Goal: Register for event/course

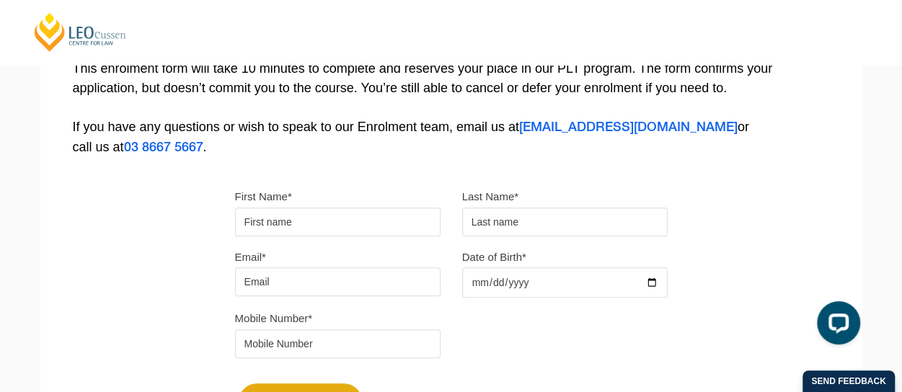
scroll to position [307, 0]
click at [353, 213] on input "First Name*" at bounding box center [338, 222] width 206 height 29
type input "Mya"
click at [483, 230] on input "text" at bounding box center [565, 222] width 206 height 29
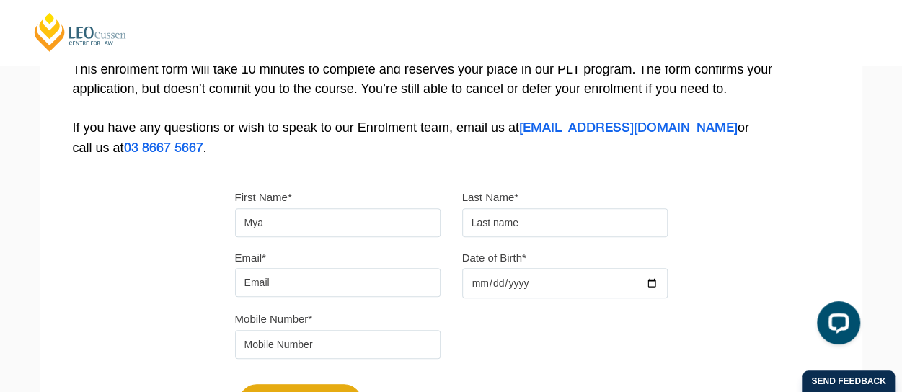
type input "[PERSON_NAME]"
click at [392, 284] on input "Email*" at bounding box center [338, 282] width 206 height 29
type input "[EMAIL_ADDRESS][DOMAIN_NAME]"
click at [536, 291] on input "Date of Birth*" at bounding box center [565, 283] width 206 height 30
type input "[DATE]"
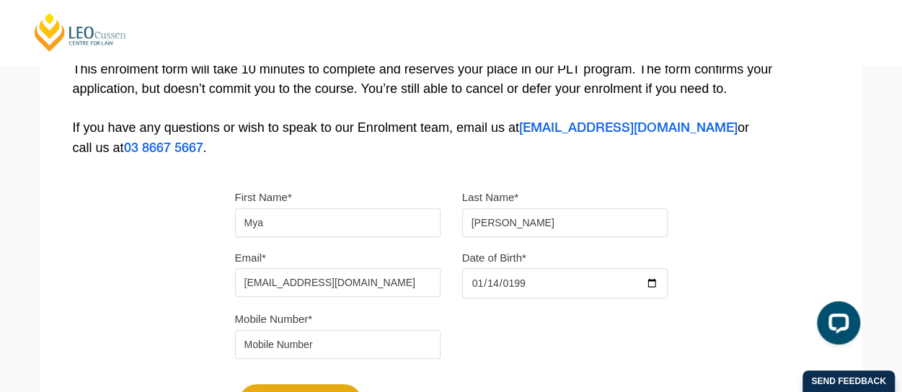
click at [329, 336] on input "tel" at bounding box center [338, 344] width 206 height 29
type input "0421331253"
click at [462, 361] on div "Mobile Number* 0421331253" at bounding box center [451, 339] width 454 height 61
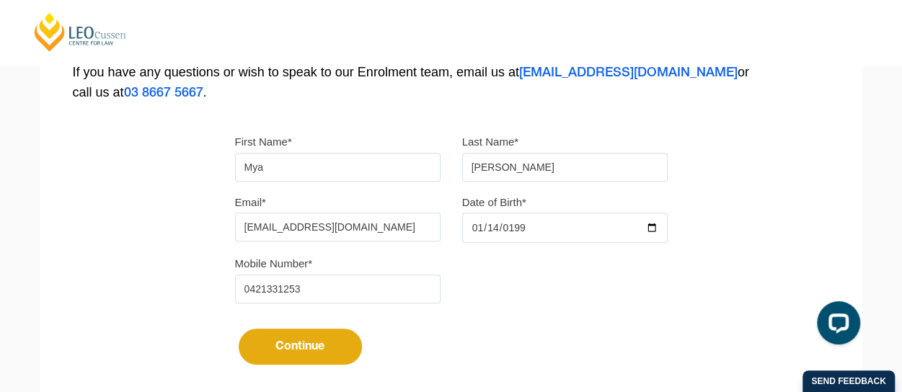
click at [322, 351] on button "Continue" at bounding box center [300, 347] width 123 height 36
select select
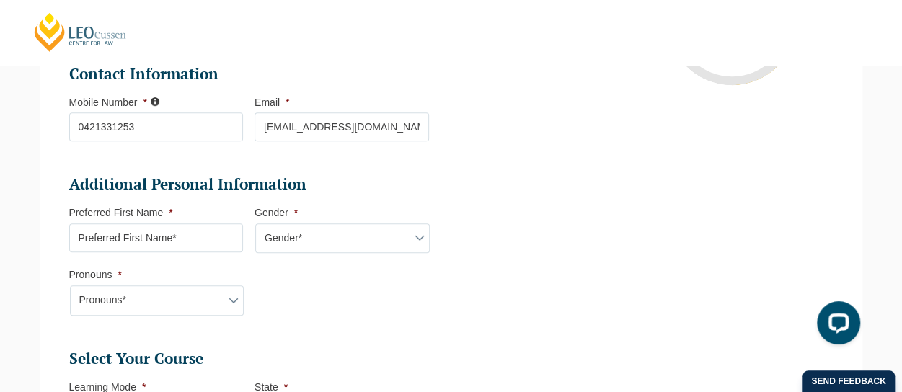
scroll to position [408, 0]
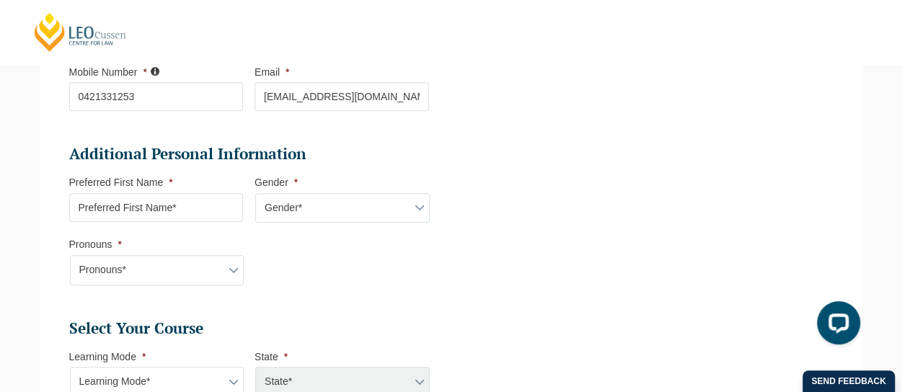
click at [224, 270] on select "Pronouns* She/Her/Hers He/Him/His They/Them/Theirs Other Prefer not to disclose" at bounding box center [157, 270] width 175 height 30
select select "She/Her/Hers"
click at [70, 255] on select "Pronouns* She/Her/Hers He/Him/His They/Them/Theirs Other Prefer not to disclose" at bounding box center [157, 270] width 175 height 30
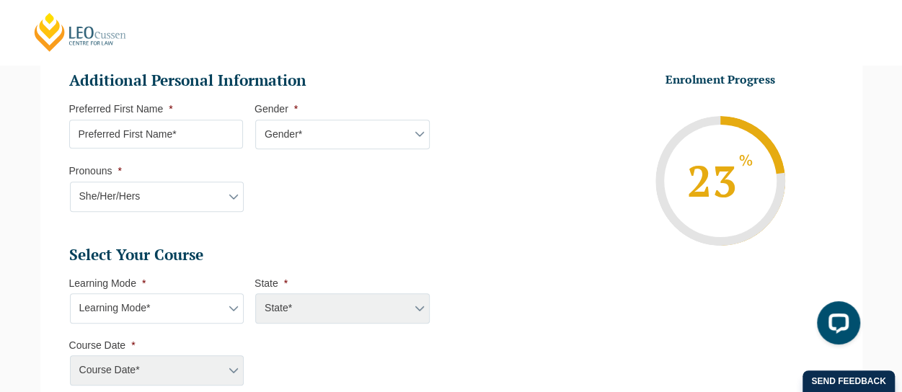
scroll to position [518, 0]
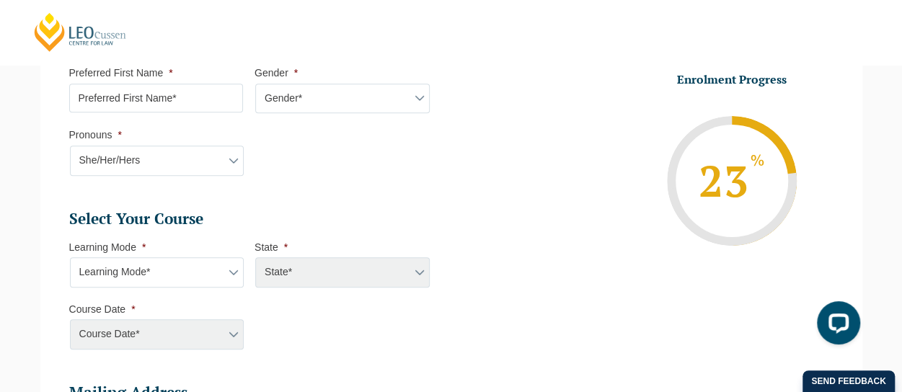
click at [219, 270] on select "Learning Mode* Online Full Time Learning Online Part Time Learning Blended Full…" at bounding box center [157, 272] width 175 height 30
select select "Online Full Time Learning"
click at [70, 257] on select "Learning Mode* Online Full Time Learning Online Part Time Learning Blended Full…" at bounding box center [157, 272] width 175 height 30
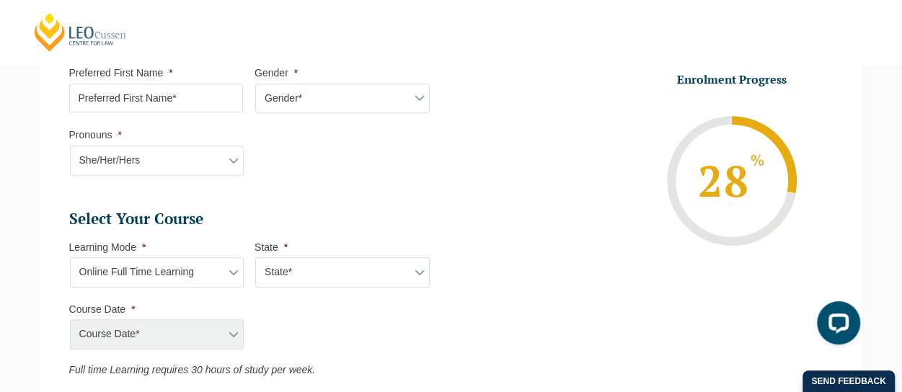
scroll to position [596, 0]
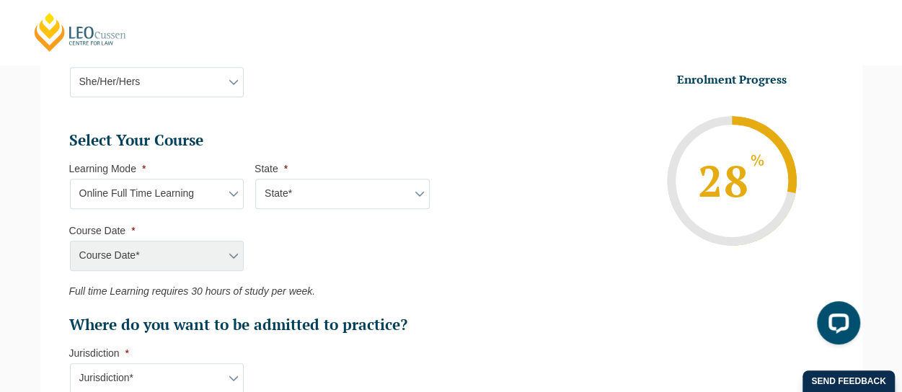
click at [369, 197] on select "State* National ([GEOGRAPHIC_DATA]/[GEOGRAPHIC_DATA], [GEOGRAPHIC_DATA], [GEOGR…" at bounding box center [342, 194] width 175 height 30
select select "National ([GEOGRAPHIC_DATA]/[GEOGRAPHIC_DATA], [GEOGRAPHIC_DATA], [GEOGRAPHIC_D…"
click at [255, 179] on select "State* National ([GEOGRAPHIC_DATA]/[GEOGRAPHIC_DATA], [GEOGRAPHIC_DATA], [GEOGR…" at bounding box center [342, 194] width 175 height 30
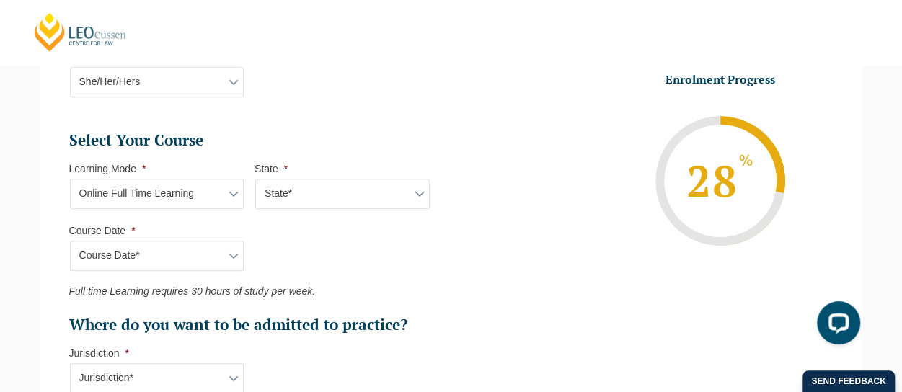
click at [218, 260] on select "Course Date* [DATE] ([DATE] to [DATE]) [DATE] ([DATE] to [DATE]) [DATE] ([DATE]…" at bounding box center [157, 256] width 175 height 30
select select "[DATE] ([DATE] to [DATE])"
click at [70, 241] on select "Course Date* [DATE] ([DATE] to [DATE]) [DATE] ([DATE] to [DATE]) [DATE] ([DATE]…" at bounding box center [157, 256] width 175 height 30
type input "Intake [DATE] FT"
type input "Practical Legal Training (NAT)"
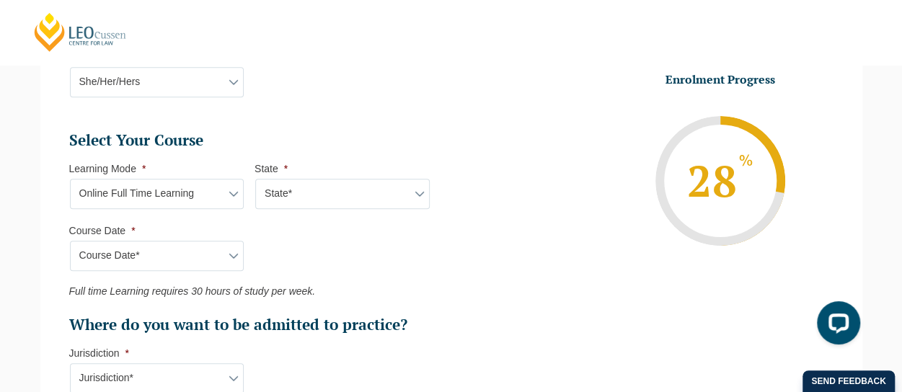
select select "NAT PLT (DEC) 2026 Full Time Online"
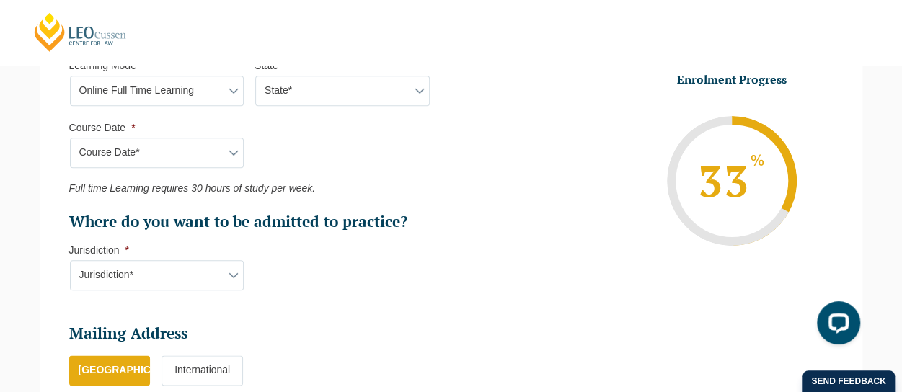
scroll to position [700, 0]
click at [215, 279] on select "Jurisdiction* VIC [GEOGRAPHIC_DATA]/[GEOGRAPHIC_DATA] SA [GEOGRAPHIC_DATA] [GEO…" at bounding box center [157, 275] width 175 height 30
select select "QLD"
click at [70, 260] on select "Jurisdiction* VIC [GEOGRAPHIC_DATA]/[GEOGRAPHIC_DATA] SA [GEOGRAPHIC_DATA] [GEO…" at bounding box center [157, 275] width 175 height 30
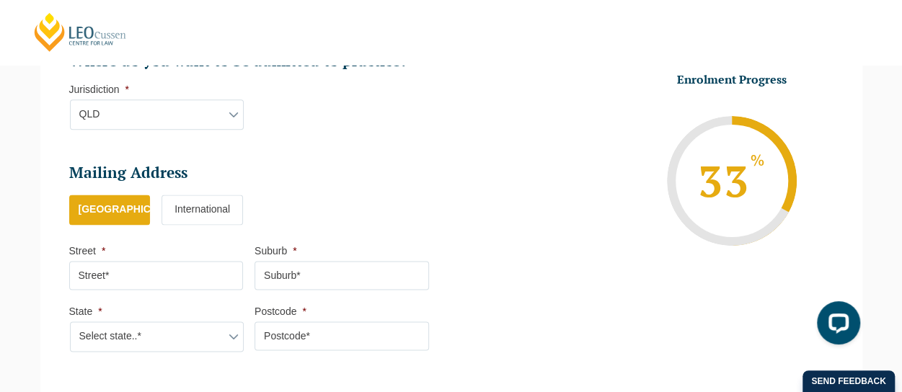
scroll to position [883, 0]
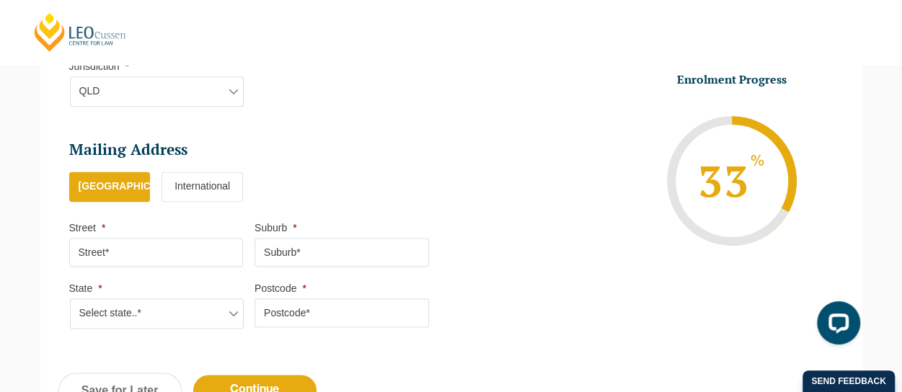
click at [179, 255] on input "Street *" at bounding box center [156, 252] width 175 height 29
type input "73 [PERSON_NAME] Circuit"
click at [330, 238] on input "Suburb *" at bounding box center [342, 252] width 175 height 29
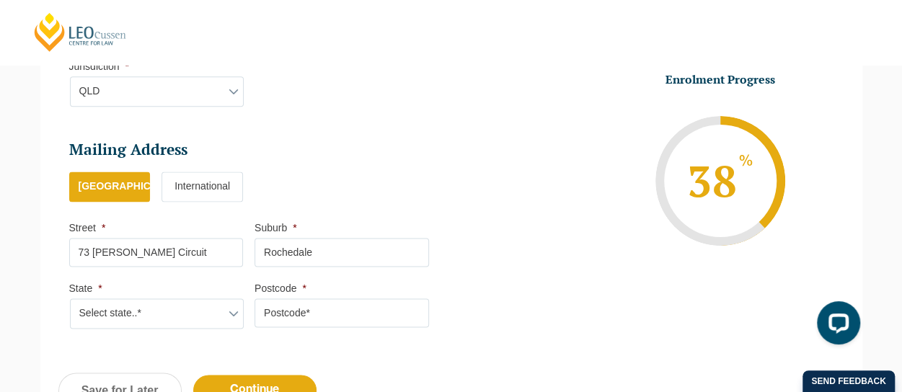
type input "Rochedale"
click at [219, 311] on select "Select state..* [GEOGRAPHIC_DATA] [GEOGRAPHIC_DATA] [GEOGRAPHIC_DATA] SA [GEOGR…" at bounding box center [157, 314] width 175 height 30
select select "QLD"
click at [70, 299] on select "Select state..* [GEOGRAPHIC_DATA] [GEOGRAPHIC_DATA] [GEOGRAPHIC_DATA] SA [GEOGR…" at bounding box center [157, 314] width 175 height 30
click at [340, 305] on input "Postcode *" at bounding box center [342, 313] width 175 height 29
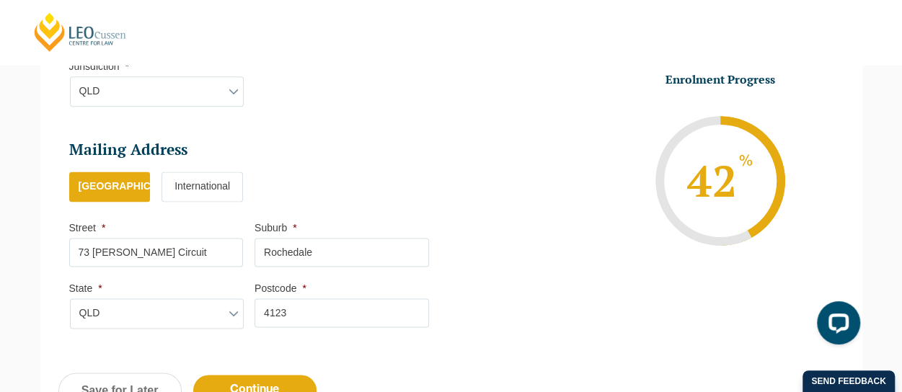
type input "4123"
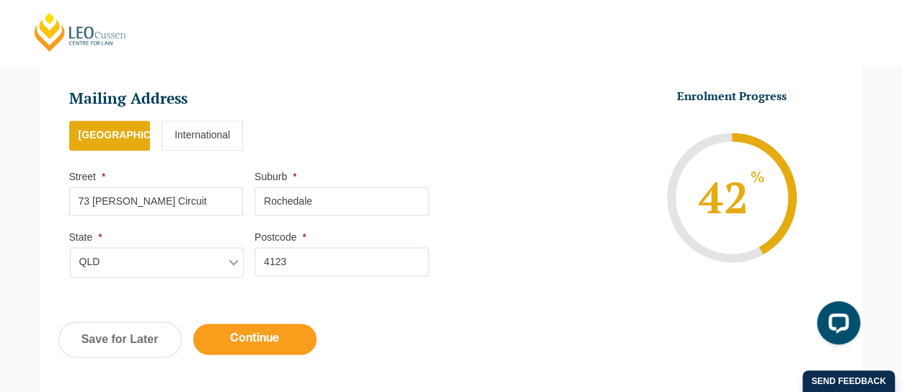
click at [258, 335] on input "Continue" at bounding box center [254, 339] width 123 height 31
select select "Online Full Time Learning"
select select "National ([GEOGRAPHIC_DATA]/[GEOGRAPHIC_DATA], [GEOGRAPHIC_DATA], [GEOGRAPHIC_D…"
select select
select select "[DATE] ([DATE] to [DATE])"
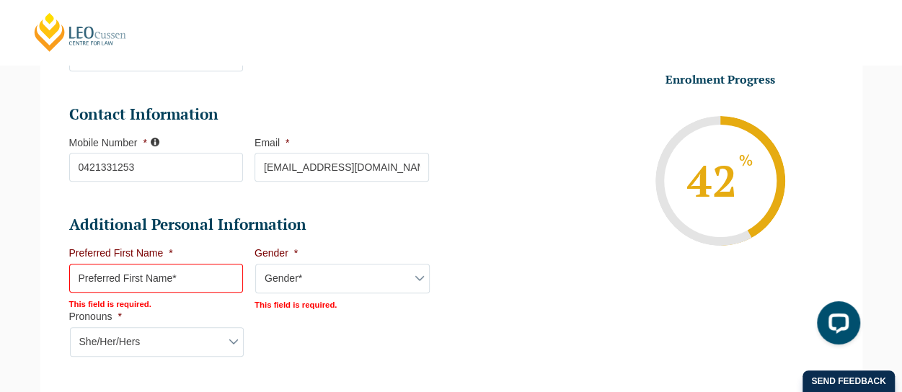
scroll to position [456, 0]
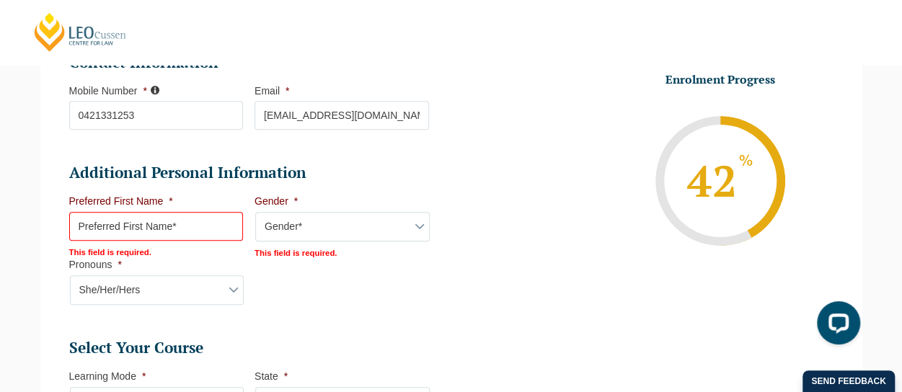
click at [196, 223] on input "Preferred First Name *" at bounding box center [156, 226] width 175 height 29
type input "Mya"
click at [337, 226] on select "Gender* [DEMOGRAPHIC_DATA] [DEMOGRAPHIC_DATA] [DEMOGRAPHIC_DATA] [DEMOGRAPHIC_D…" at bounding box center [342, 227] width 175 height 30
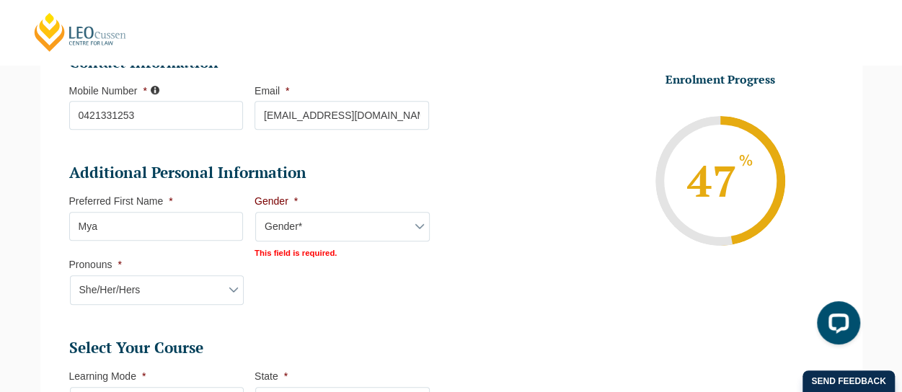
select select "[DEMOGRAPHIC_DATA]"
click at [255, 212] on select "Gender* [DEMOGRAPHIC_DATA] [DEMOGRAPHIC_DATA] [DEMOGRAPHIC_DATA] [DEMOGRAPHIC_D…" at bounding box center [342, 227] width 175 height 30
click at [404, 283] on li "Additional Personal Information Preferred First Name * Mya This field is requir…" at bounding box center [254, 241] width 371 height 156
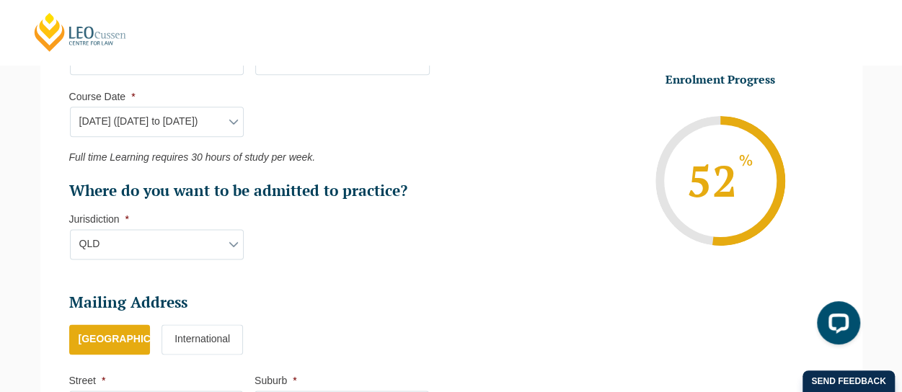
scroll to position [1025, 0]
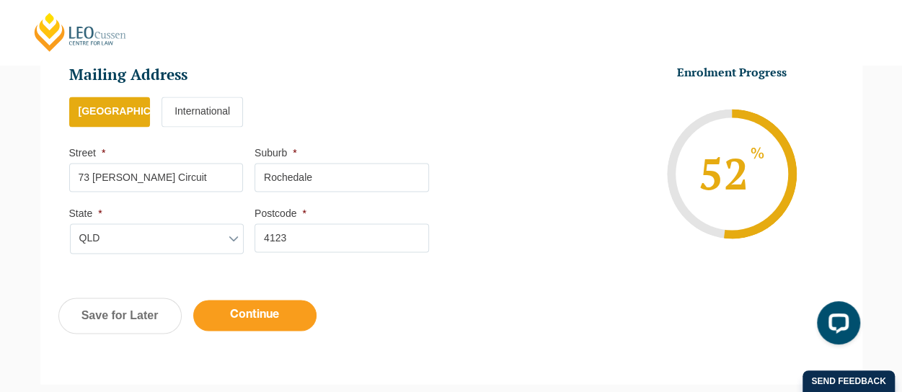
click at [306, 300] on input "Continue" at bounding box center [254, 315] width 123 height 31
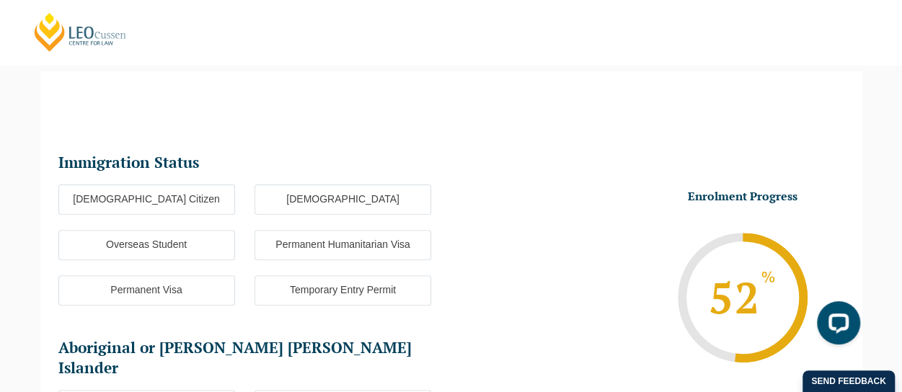
scroll to position [125, 0]
click at [193, 194] on label "[DEMOGRAPHIC_DATA] Citizen" at bounding box center [146, 200] width 177 height 30
click at [0, 0] on input "[DEMOGRAPHIC_DATA] Citizen" at bounding box center [0, 0] width 0 height 0
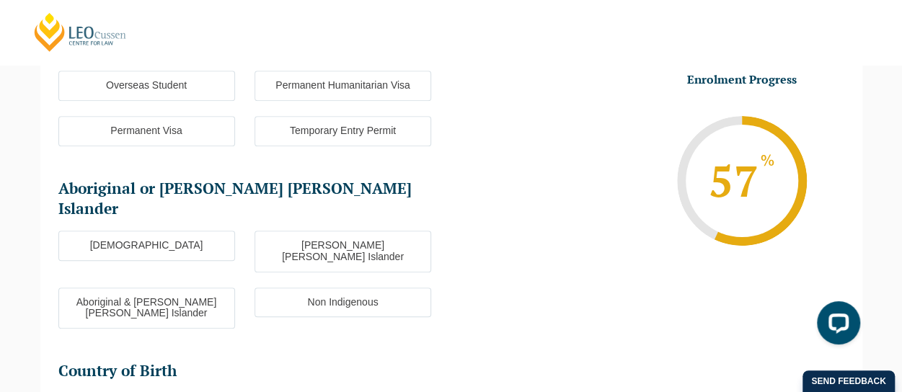
scroll to position [319, 0]
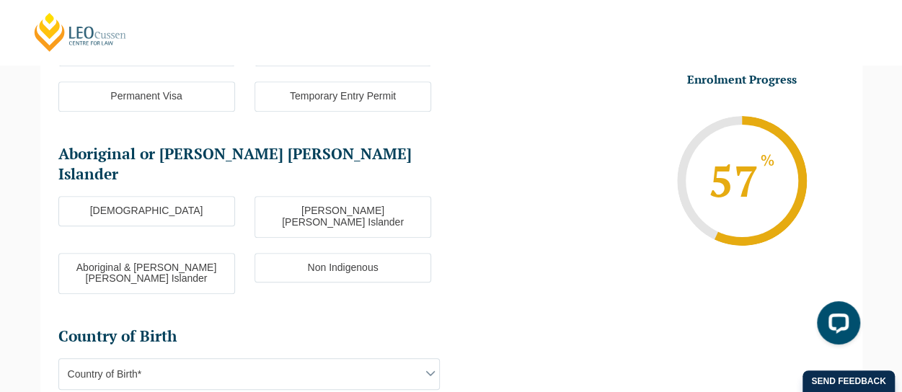
click at [333, 253] on label "Non Indigenous" at bounding box center [343, 268] width 177 height 30
click at [0, 0] on input "Non Indigenous" at bounding box center [0, 0] width 0 height 0
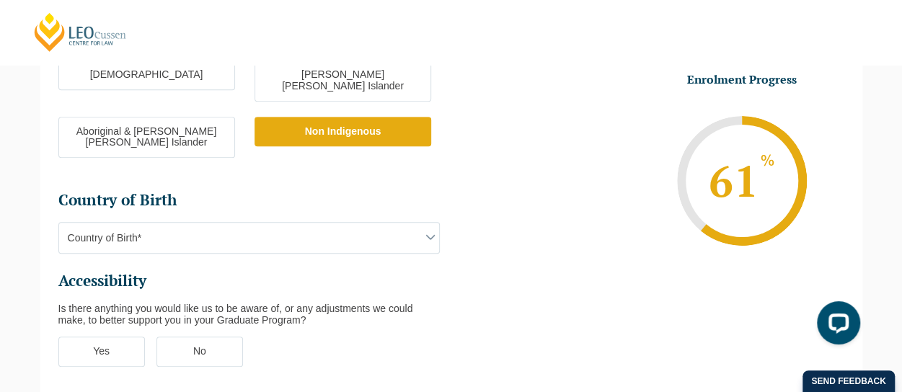
scroll to position [457, 0]
click at [400, 222] on span "Country of Birth*" at bounding box center [249, 237] width 380 height 30
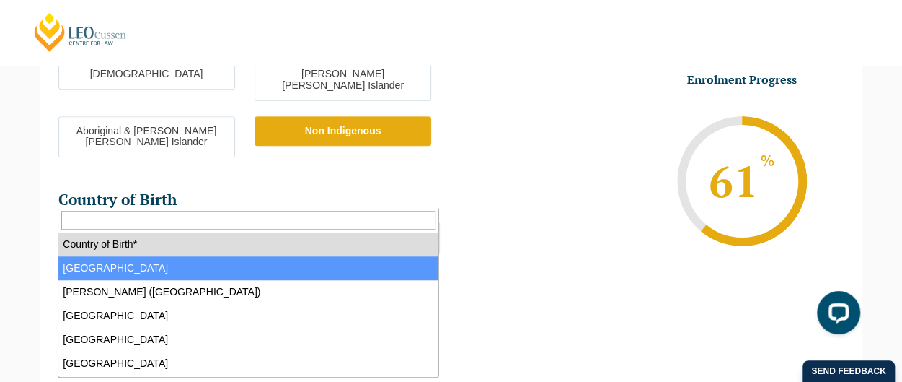
select select "Australia 1101"
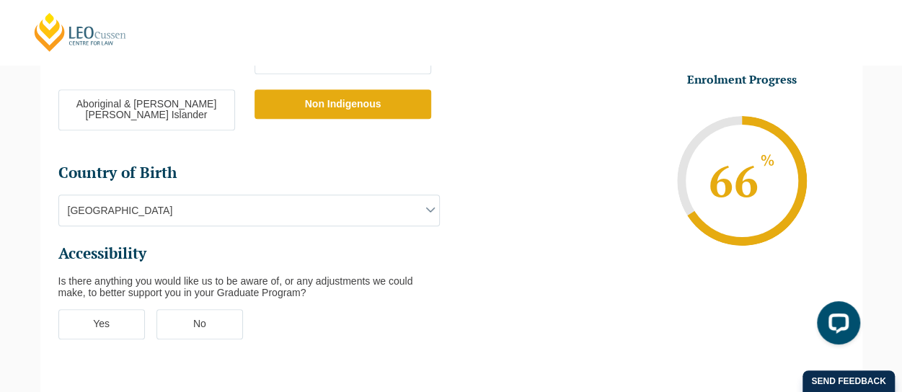
scroll to position [484, 0]
click at [128, 309] on label "Yes" at bounding box center [101, 324] width 87 height 30
click at [0, 0] on input "Yes" at bounding box center [0, 0] width 0 height 0
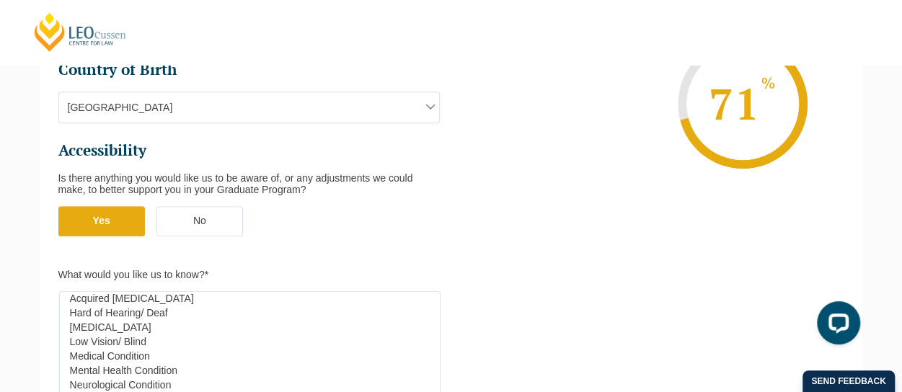
scroll to position [0, 0]
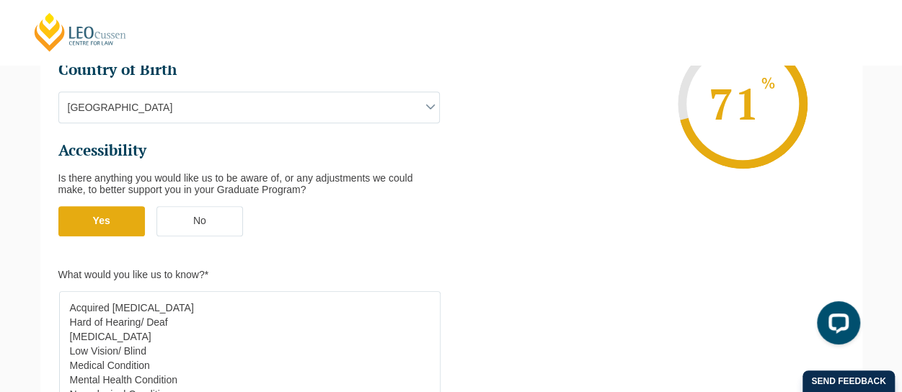
click at [203, 206] on label "No" at bounding box center [199, 221] width 87 height 30
click at [0, 0] on input "No" at bounding box center [0, 0] width 0 height 0
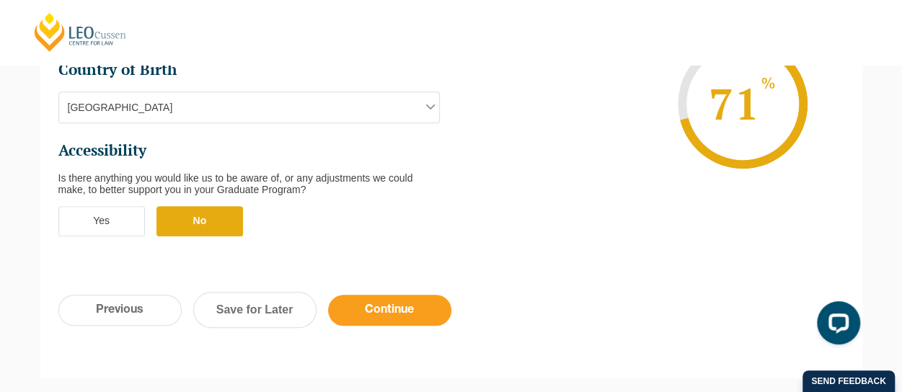
click at [397, 295] on input "Continue" at bounding box center [389, 310] width 123 height 31
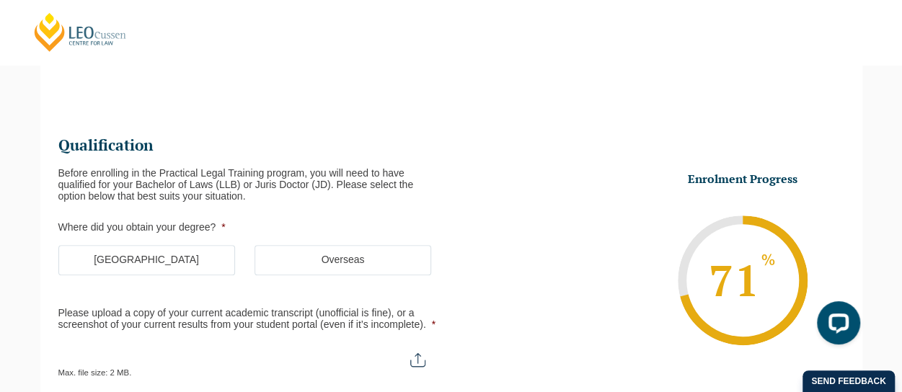
scroll to position [144, 0]
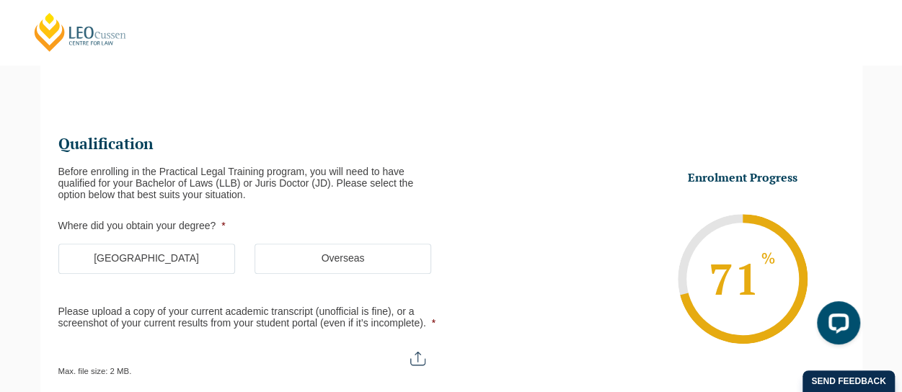
click at [183, 258] on label "[GEOGRAPHIC_DATA]" at bounding box center [146, 259] width 177 height 30
click at [0, 0] on input "[GEOGRAPHIC_DATA]" at bounding box center [0, 0] width 0 height 0
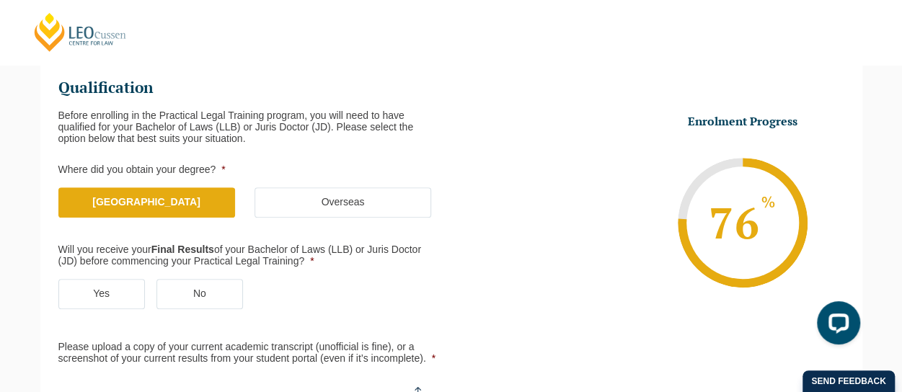
scroll to position [202, 0]
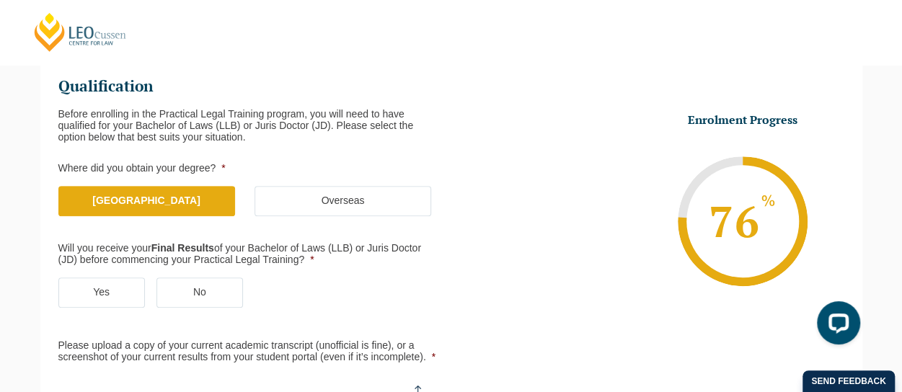
click at [224, 275] on li "Will you receive your Final Results of your Bachelor of Laws (LLB) or Juris Doc…" at bounding box center [254, 283] width 393 height 80
click at [219, 282] on label "No" at bounding box center [199, 293] width 87 height 30
click at [0, 0] on input "No" at bounding box center [0, 0] width 0 height 0
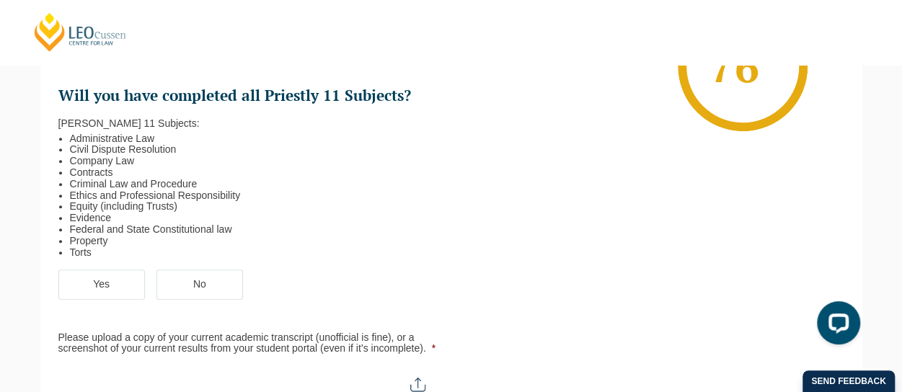
scroll to position [457, 0]
click at [214, 298] on ul "Yes No" at bounding box center [254, 291] width 393 height 45
click at [215, 289] on label "No" at bounding box center [199, 284] width 87 height 30
click at [0, 0] on input "No" at bounding box center [0, 0] width 0 height 0
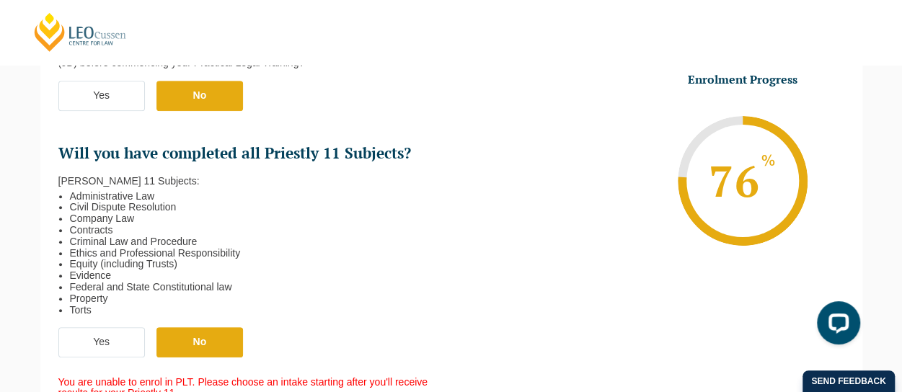
scroll to position [405, 0]
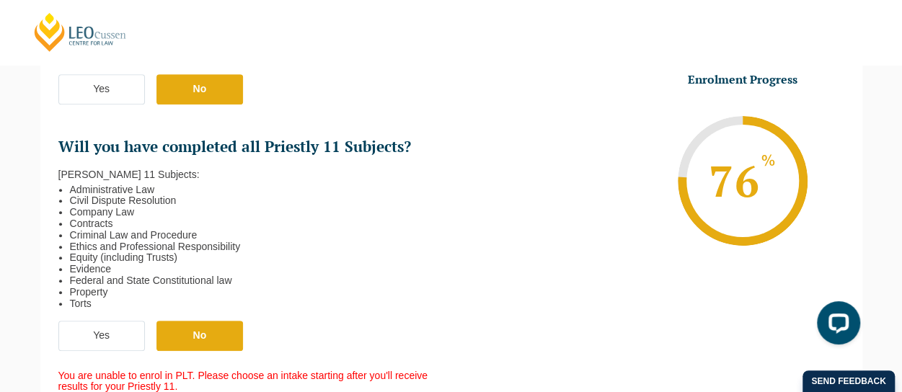
click at [97, 327] on label "Yes" at bounding box center [101, 336] width 87 height 30
click at [0, 0] on input "Yes" at bounding box center [0, 0] width 0 height 0
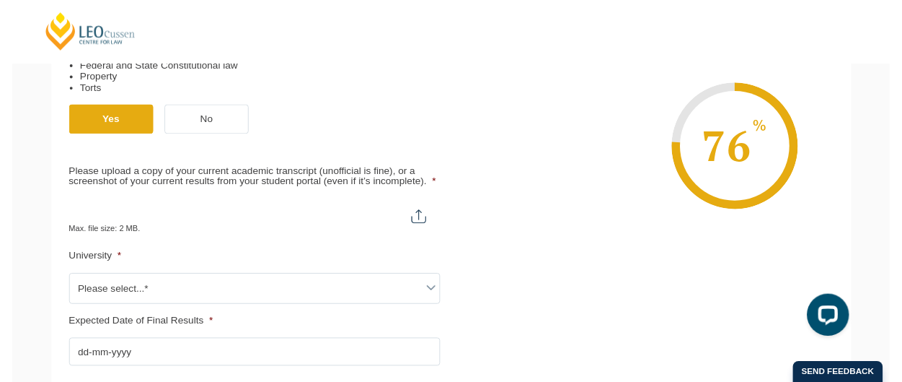
scroll to position [619, 0]
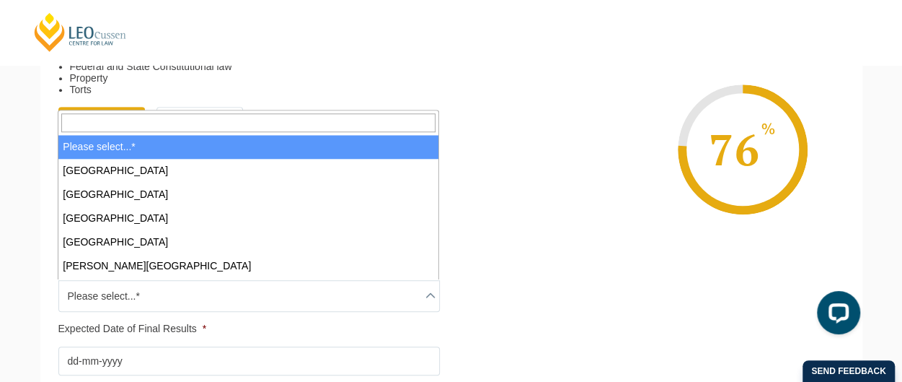
click at [326, 287] on span "Please select...*" at bounding box center [249, 296] width 380 height 30
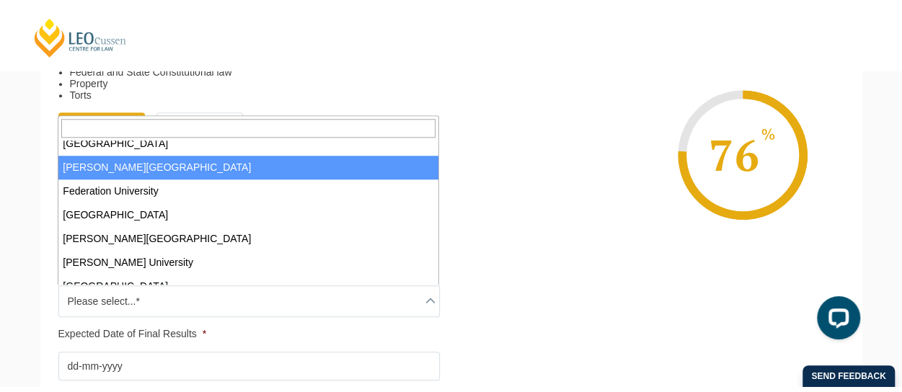
scroll to position [213, 0]
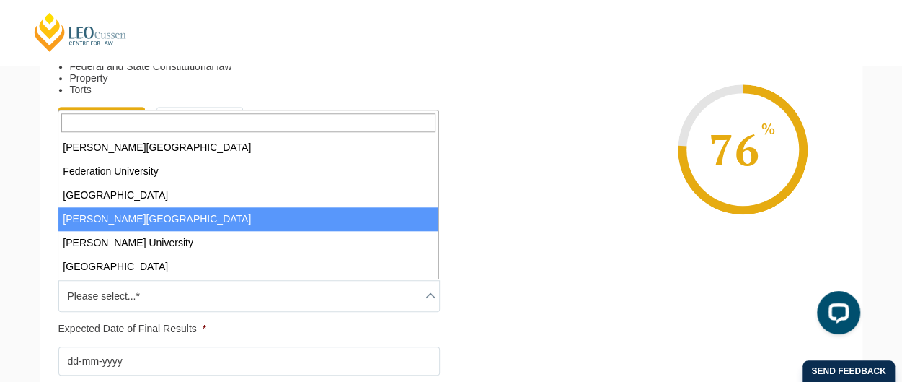
select select "[PERSON_NAME][GEOGRAPHIC_DATA]"
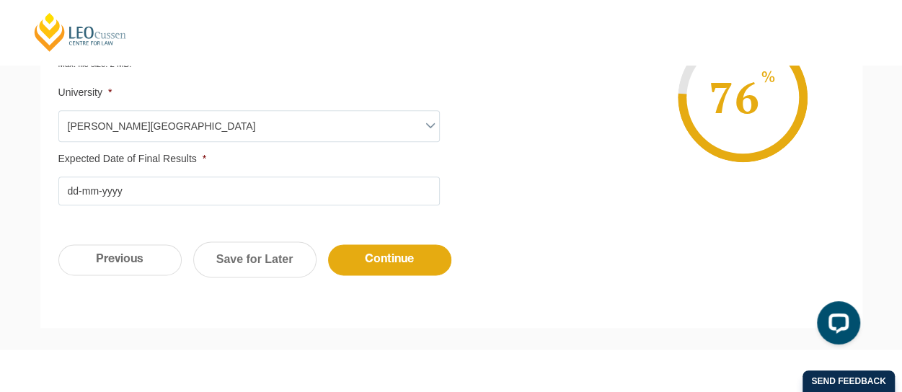
scroll to position [790, 0]
click at [289, 256] on link "Save for Later" at bounding box center [254, 259] width 123 height 36
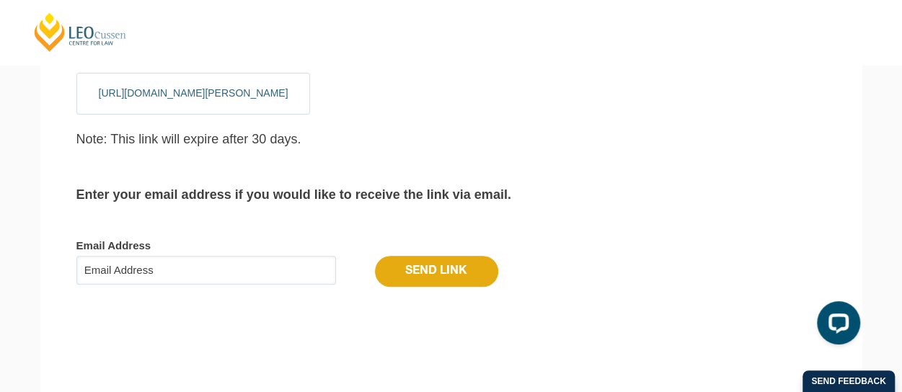
scroll to position [219, 0]
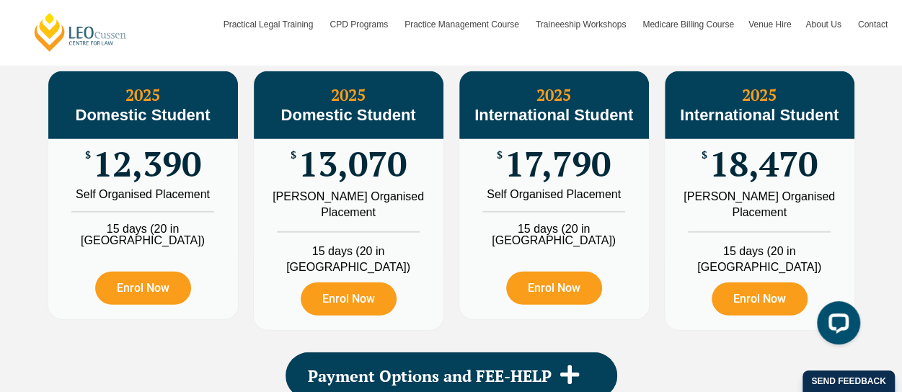
scroll to position [1748, 0]
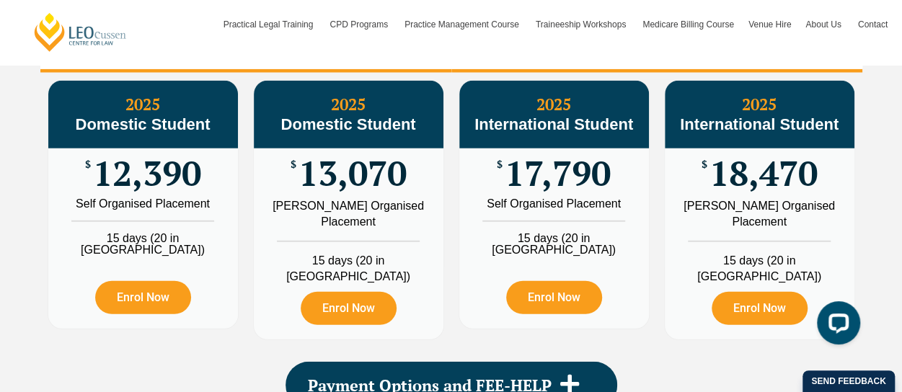
click at [607, 71] on li "2026 Fees" at bounding box center [656, 50] width 411 height 46
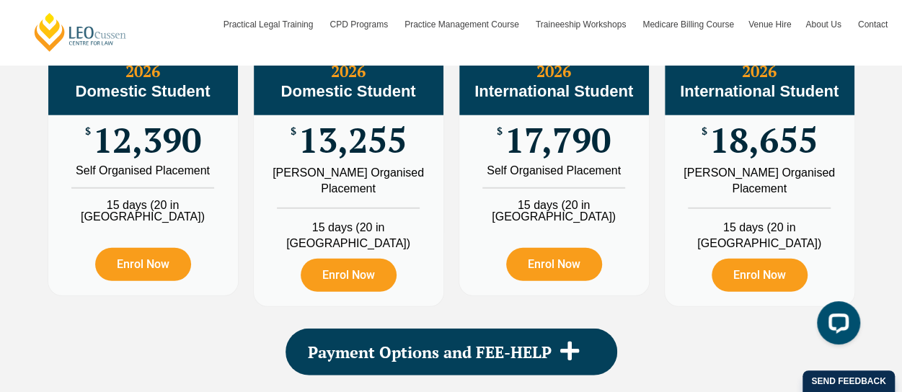
scroll to position [1782, 0]
